Goal: Find specific page/section: Find specific page/section

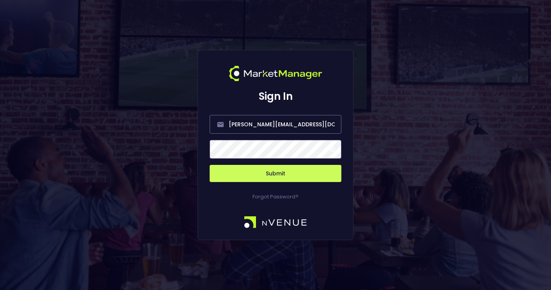
click at [285, 175] on button "Submit" at bounding box center [276, 173] width 132 height 17
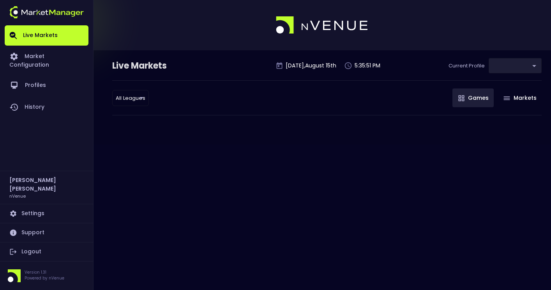
type input "0d810fa5-e353-4d9c-b11d-31f095cae871"
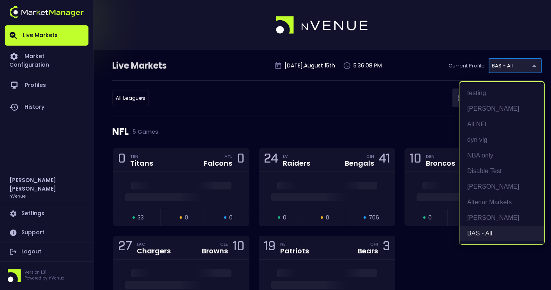
click at [488, 237] on li "BAS - All" at bounding box center [502, 234] width 85 height 16
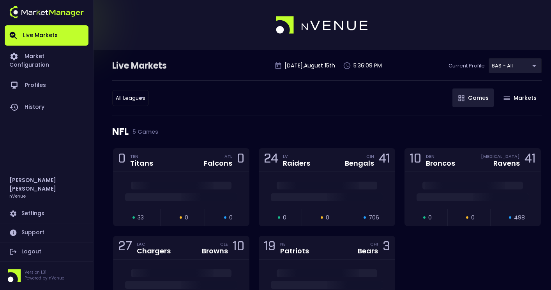
click at [375, 112] on div "All Leagues all leagues ​ Games Markets" at bounding box center [327, 97] width 430 height 35
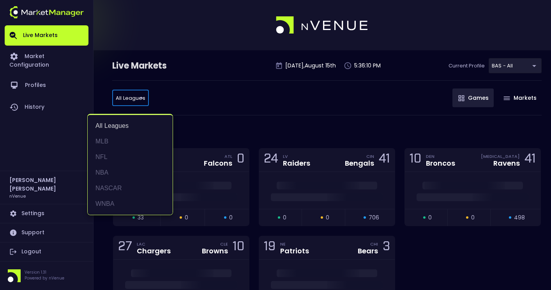
click at [114, 138] on li "MLB" at bounding box center [130, 142] width 85 height 16
type input "MLB"
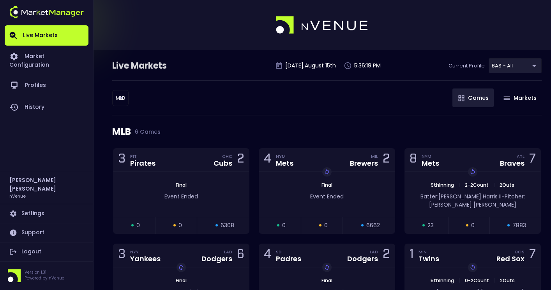
click at [302, 112] on div "MLB MLB ​ Games Markets" at bounding box center [327, 97] width 430 height 35
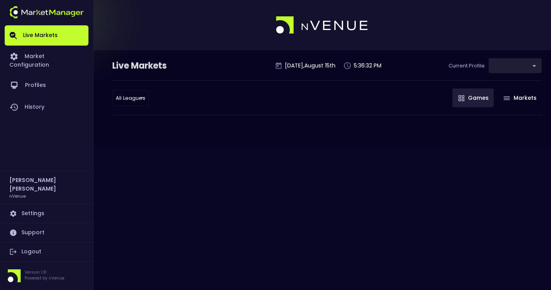
type input "0d810fa5-e353-4d9c-b11d-31f095cae871"
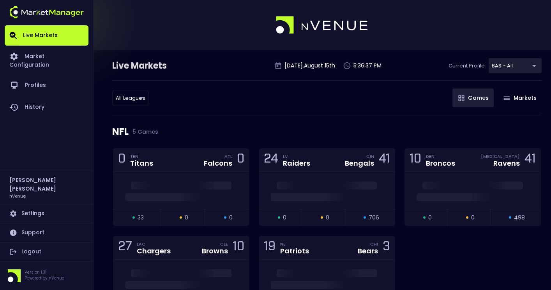
click at [119, 136] on div "NFL 5 Games" at bounding box center [327, 131] width 430 height 33
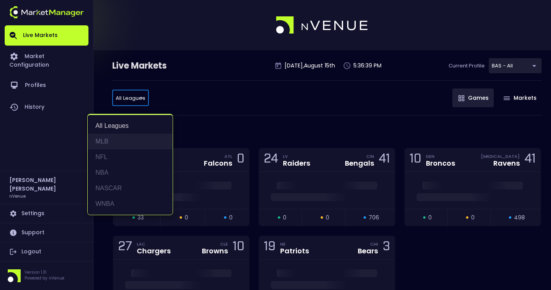
click at [124, 143] on li "MLB" at bounding box center [130, 142] width 85 height 16
type input "MLB"
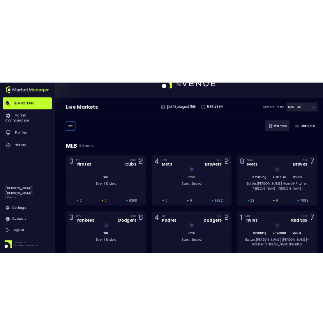
scroll to position [25, 0]
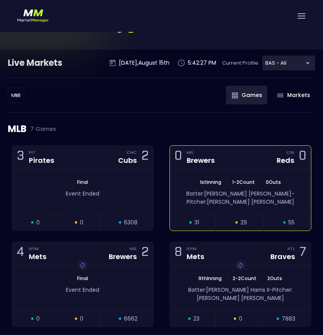
click at [232, 155] on div "0 MIL Brewers CIN Reds 0" at bounding box center [241, 157] width 142 height 23
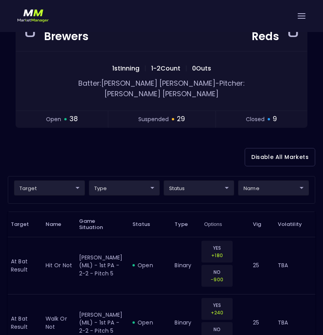
scroll to position [97, 0]
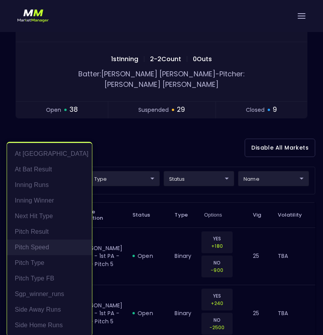
click at [49, 247] on li "Pitch Speed" at bounding box center [49, 248] width 85 height 16
type input "Pitch Speed"
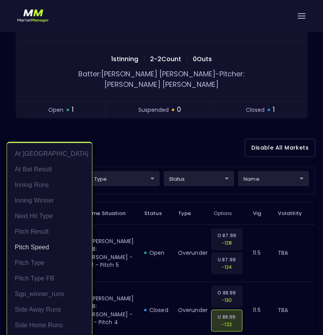
click at [125, 139] on div at bounding box center [161, 167] width 323 height 335
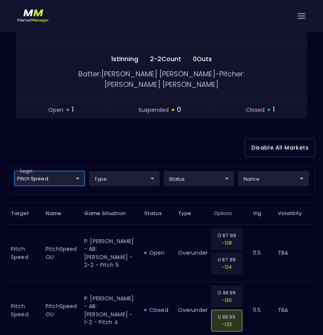
scroll to position [0, 0]
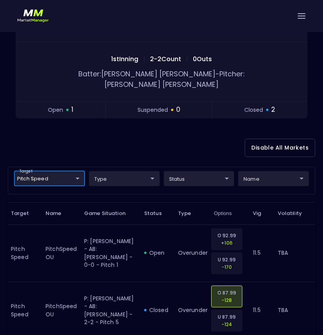
click at [76, 168] on body "Live Markets Market Configuration Profiles History [PERSON_NAME] nVenue Setting…" at bounding box center [161, 174] width 323 height 494
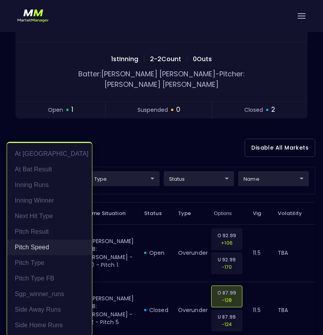
click at [48, 248] on li "Pitch Speed" at bounding box center [49, 248] width 85 height 16
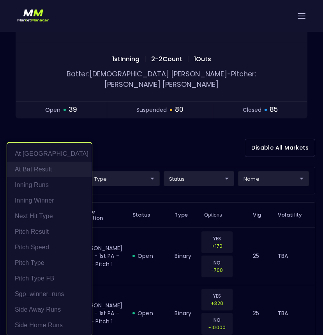
click at [44, 170] on li "At Bat Result" at bounding box center [49, 170] width 85 height 16
type input "At Bat Result"
click at [159, 127] on div at bounding box center [161, 167] width 323 height 335
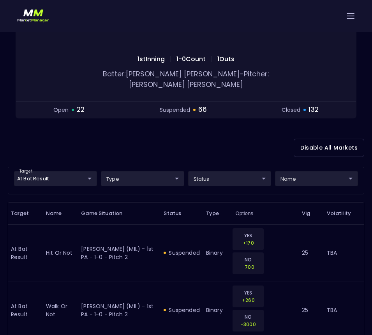
click at [355, 18] on div at bounding box center [186, 16] width 372 height 32
click at [351, 17] on div at bounding box center [351, 15] width 8 height 5
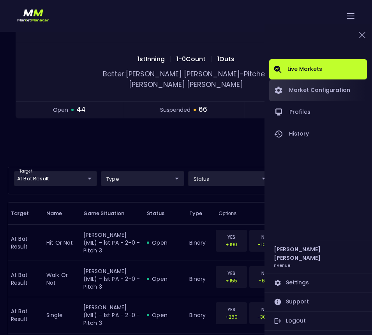
click at [316, 92] on link "Market Configuration" at bounding box center [318, 91] width 98 height 22
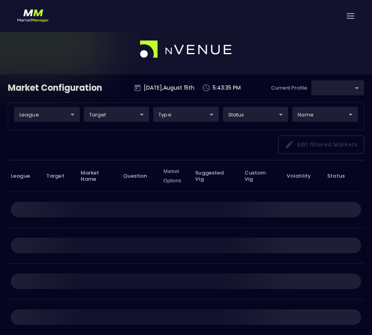
type input "0d810fa5-e353-4d9c-b11d-31f095cae871"
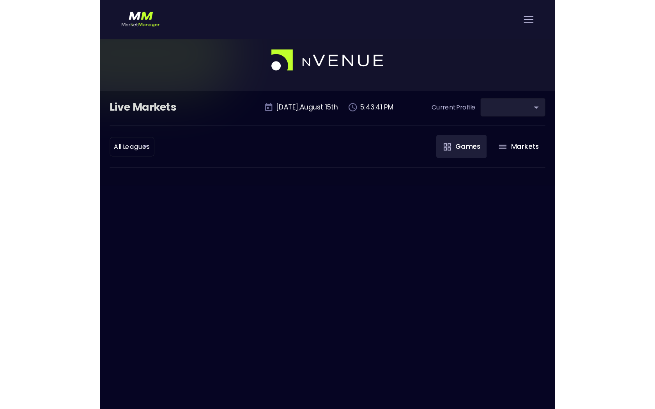
scroll to position [0, 0]
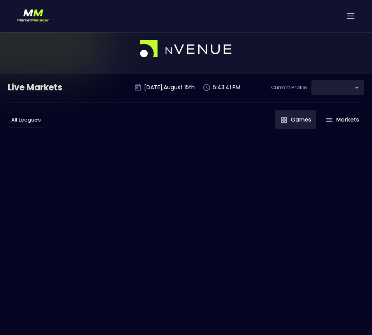
type input "0d810fa5-e353-4d9c-b11d-31f095cae871"
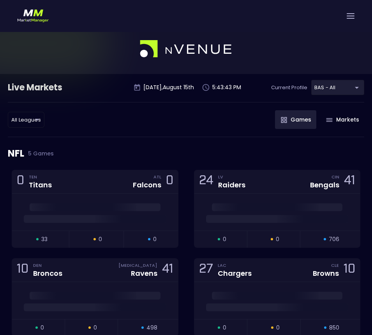
click at [354, 17] on div at bounding box center [351, 15] width 8 height 5
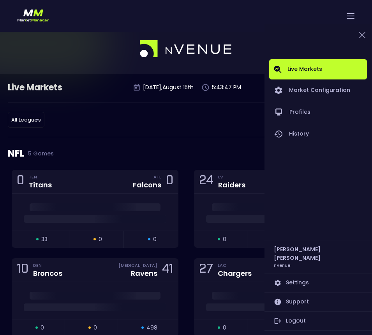
click at [248, 35] on div at bounding box center [186, 49] width 372 height 50
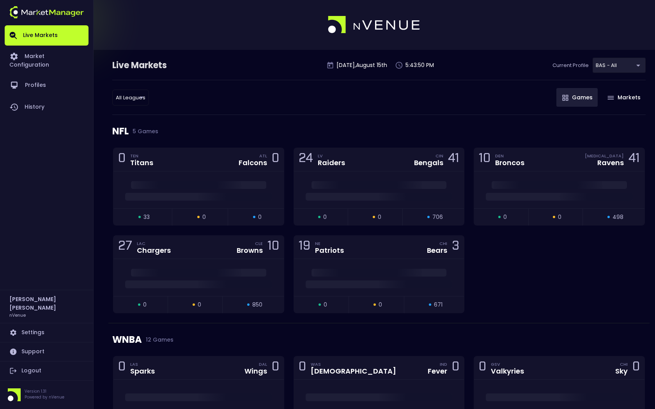
click at [40, 290] on link "Settings" at bounding box center [47, 333] width 84 height 19
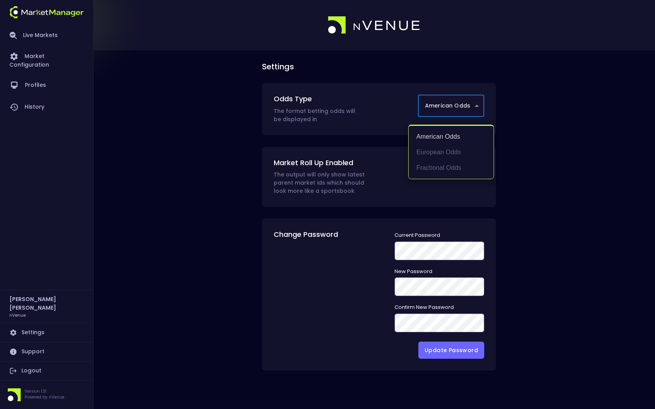
click at [473, 104] on body "Live Markets Market Configuration Profiles History Jerry Griffith nVenue Settin…" at bounding box center [327, 204] width 655 height 409
click at [234, 198] on div at bounding box center [327, 204] width 655 height 409
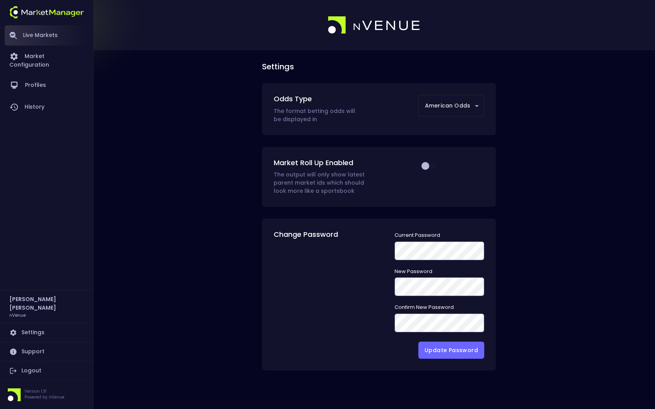
click at [34, 37] on link "Live Markets" at bounding box center [47, 35] width 84 height 20
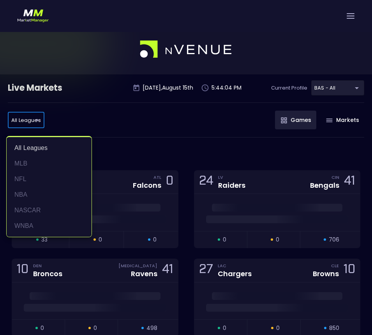
click at [34, 162] on li "MLB" at bounding box center [49, 164] width 85 height 16
type input "MLB"
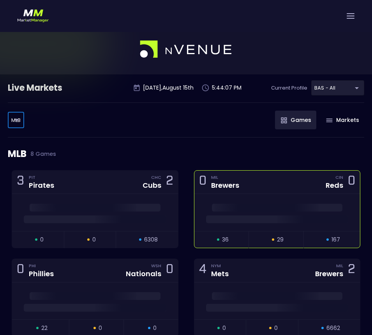
click at [276, 192] on div "0 MIL Brewers CIN Reds 0" at bounding box center [278, 182] width 166 height 23
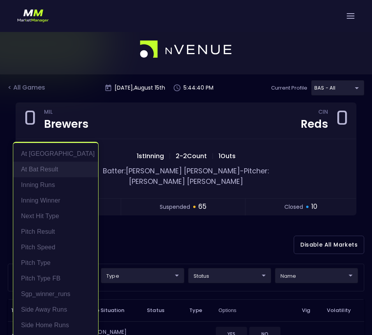
click at [57, 169] on li "At Bat Result" at bounding box center [55, 170] width 85 height 16
type input "At Bat Result"
click at [293, 56] on div at bounding box center [186, 167] width 372 height 335
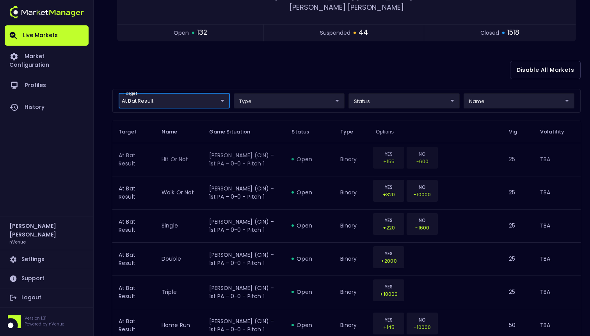
scroll to position [167, 0]
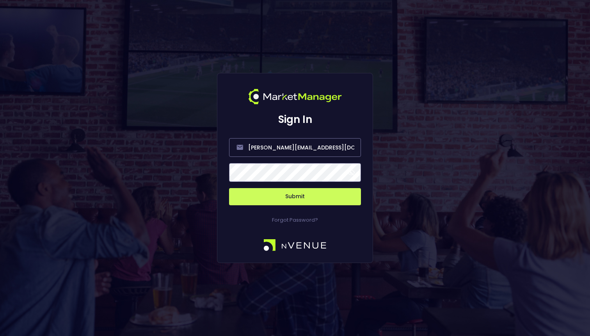
click at [291, 198] on button "Submit" at bounding box center [295, 196] width 132 height 17
click at [289, 197] on button "Submit" at bounding box center [295, 196] width 132 height 17
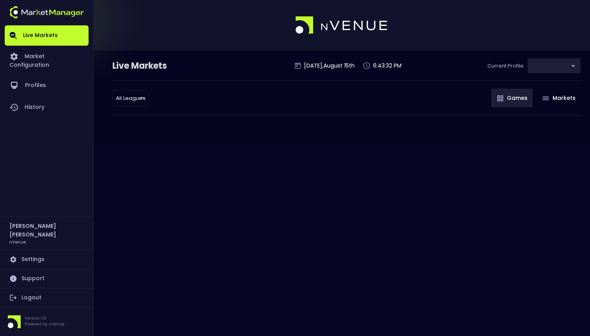
type input "0d810fa5-e353-4d9c-b11d-31f095cae871"
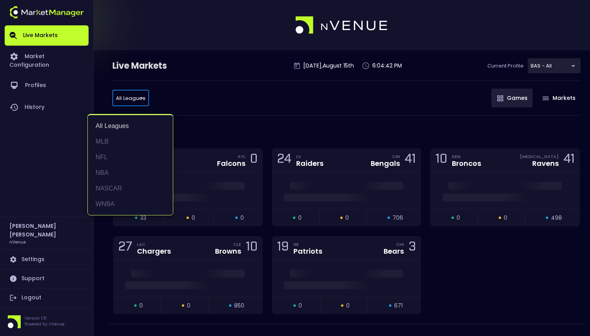
click at [117, 141] on li "MLB" at bounding box center [130, 142] width 85 height 16
type input "MLB"
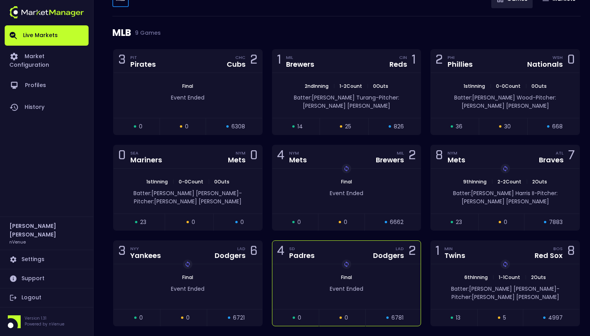
scroll to position [104, 0]
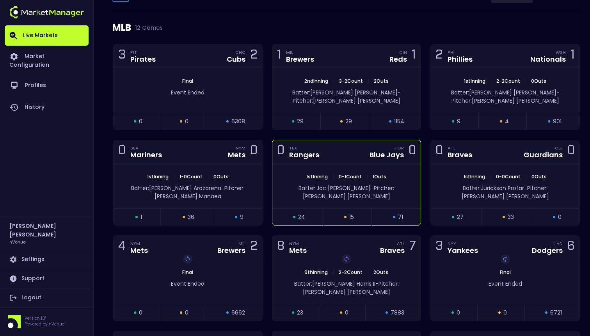
click at [333, 146] on div "0 TEX Rangers TOR Blue Jays 0" at bounding box center [346, 151] width 149 height 23
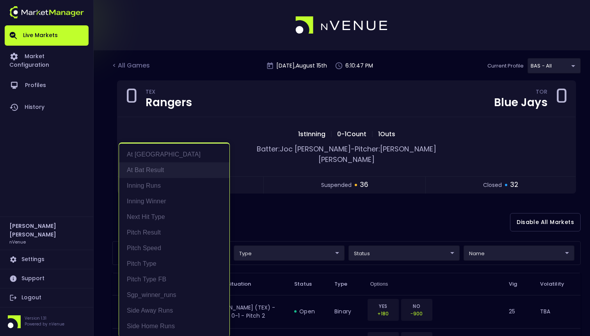
click at [158, 168] on li "At Bat Result" at bounding box center [174, 170] width 110 height 16
type input "At Bat Result"
click at [259, 98] on div at bounding box center [295, 168] width 590 height 336
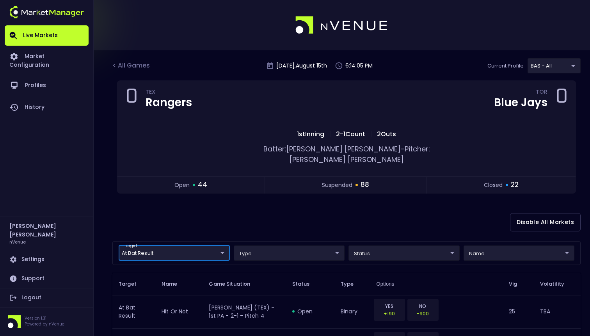
scroll to position [69, 0]
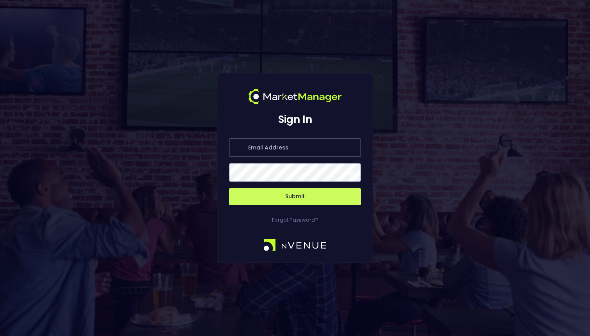
type input "[PERSON_NAME][EMAIL_ADDRESS][DOMAIN_NAME]"
click at [298, 199] on button "Submit" at bounding box center [295, 196] width 132 height 17
